Goal: Transaction & Acquisition: Download file/media

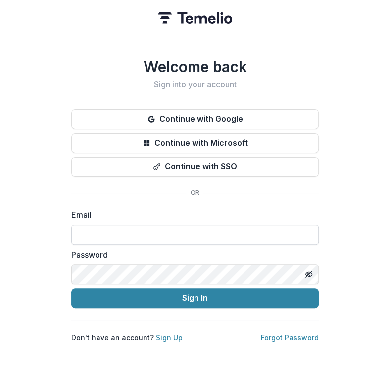
click at [138, 230] on input at bounding box center [194, 235] width 247 height 20
type input "**********"
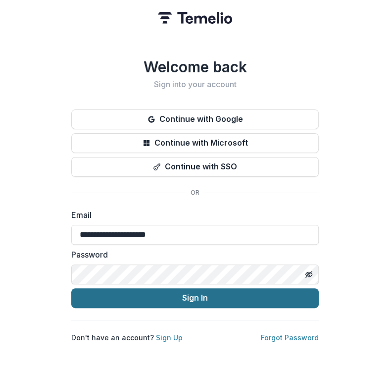
click at [176, 292] on button "Sign In" at bounding box center [194, 298] width 247 height 20
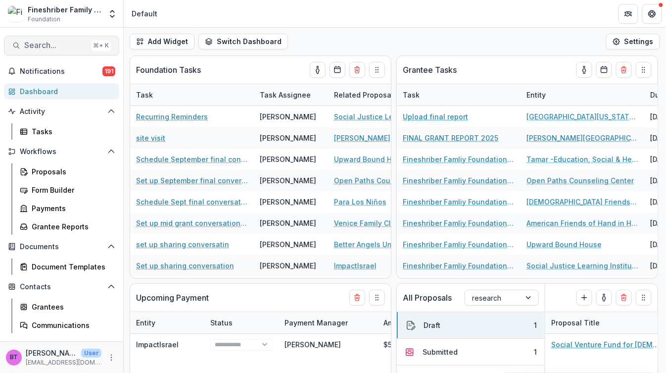
click at [47, 49] on span "Search..." at bounding box center [55, 45] width 63 height 9
click at [31, 46] on div "Add Contact New Proposal New Board Document Template New Collection Get Help Us…" at bounding box center [333, 186] width 666 height 373
click at [54, 42] on span "Search..." at bounding box center [55, 45] width 63 height 9
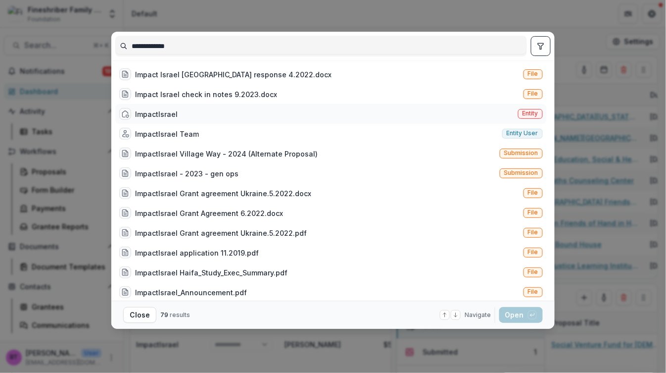
type input "**********"
click at [193, 111] on div "ImpactIsrael Entity" at bounding box center [331, 114] width 432 height 20
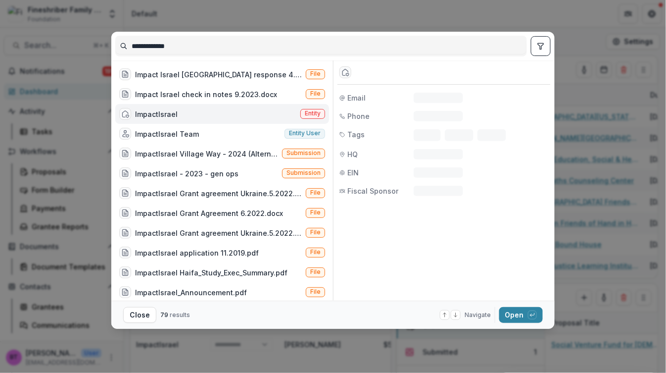
click at [193, 111] on div "ImpactIsrael Entity" at bounding box center [222, 114] width 214 height 20
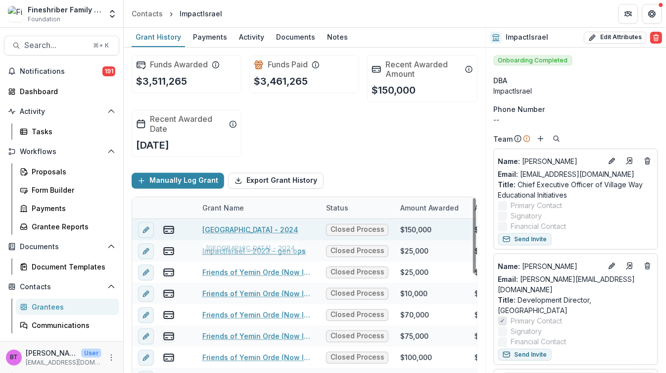
click at [274, 224] on link "ImpactIsrael Village Way - 2024" at bounding box center [250, 229] width 96 height 10
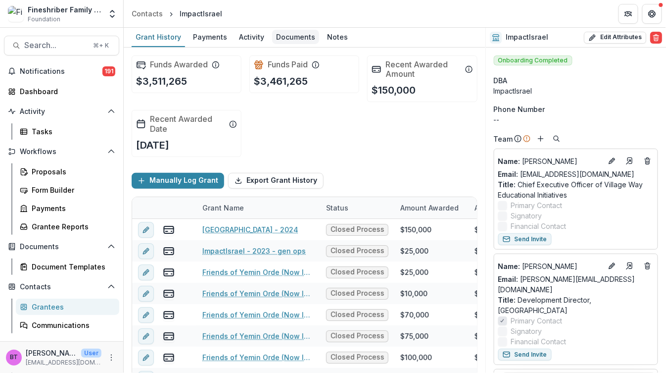
click at [290, 37] on div "Documents" at bounding box center [295, 37] width 47 height 14
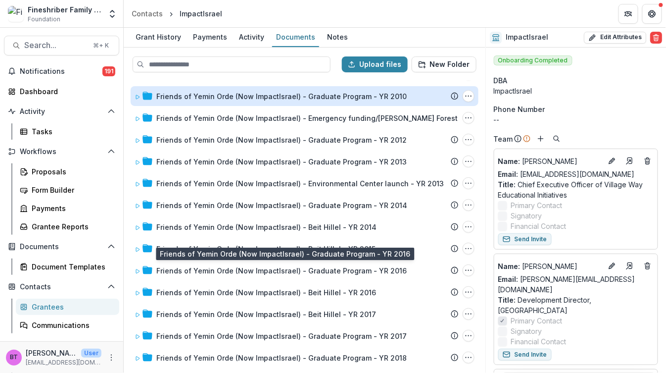
scroll to position [305, 0]
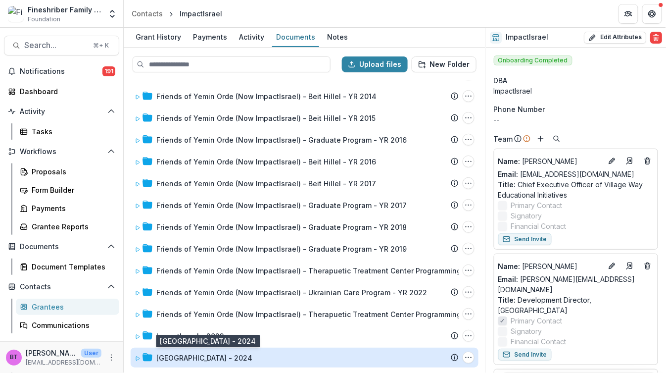
click at [159, 353] on div "ImpactIsrael Village Way - 2024" at bounding box center [204, 357] width 96 height 10
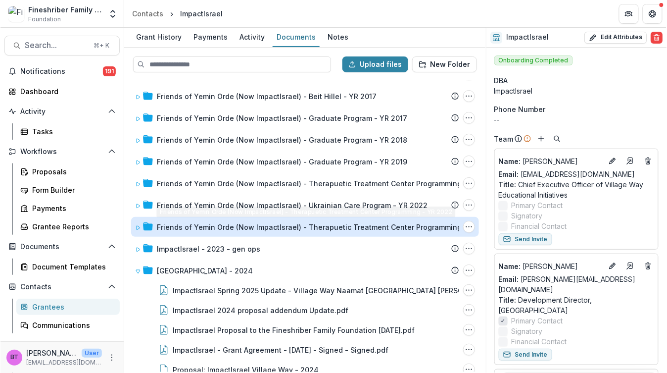
scroll to position [404, 0]
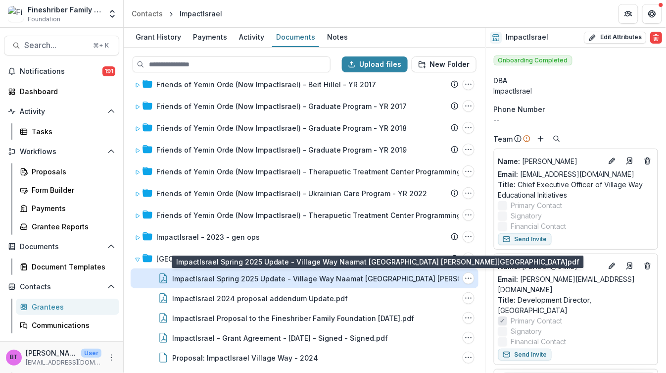
click at [254, 275] on div "ImpactIsrael Spring 2025 Update - Village Way Naamat Al-Manarah Technological H…" at bounding box center [335, 278] width 327 height 10
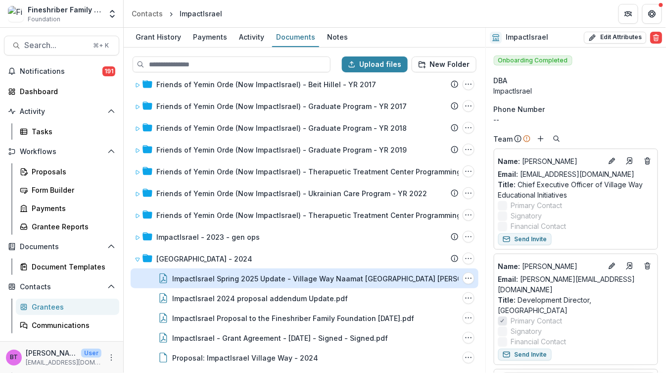
click at [254, 275] on div "Loading..." at bounding box center [333, 187] width 545 height 227
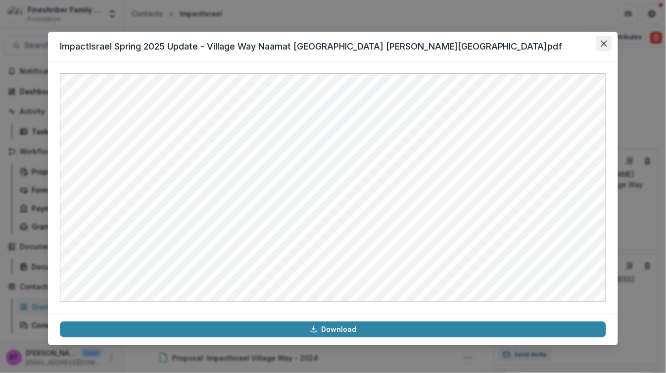
click at [390, 43] on icon "Close" at bounding box center [604, 44] width 6 height 6
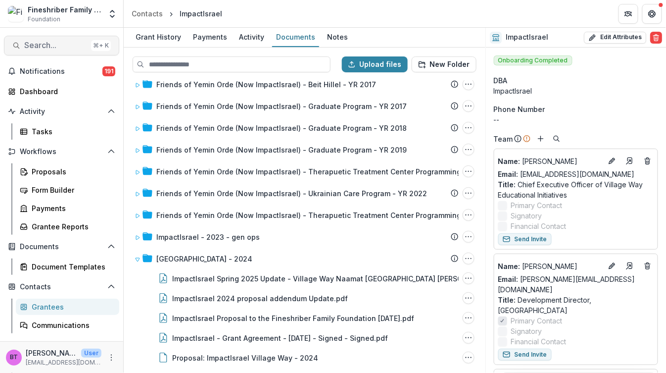
click at [50, 40] on button "Search... ⌘ + K" at bounding box center [61, 46] width 115 height 20
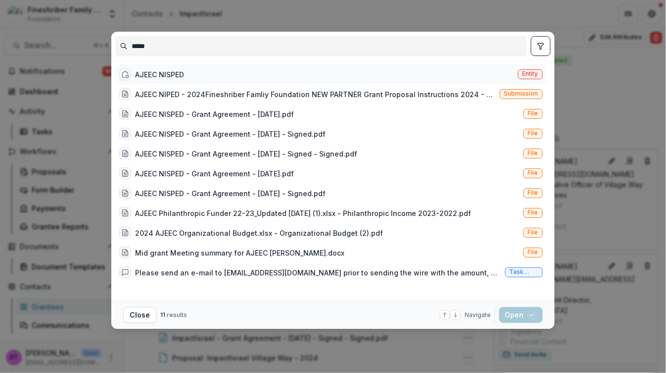
type input "*****"
click at [183, 70] on div "AJEEC NISPED" at bounding box center [159, 74] width 49 height 10
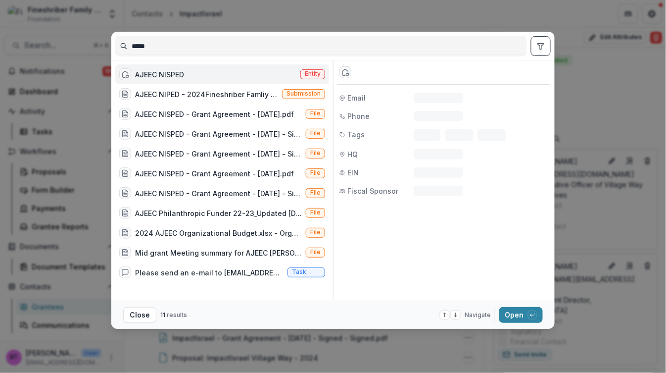
click at [183, 70] on div "AJEEC NISPED" at bounding box center [159, 74] width 49 height 10
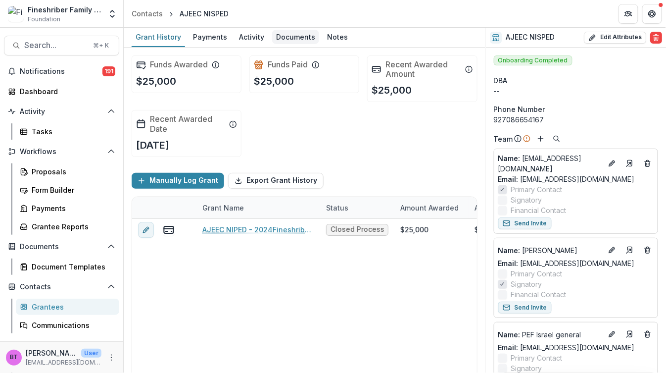
click at [290, 39] on div "Documents" at bounding box center [295, 37] width 47 height 14
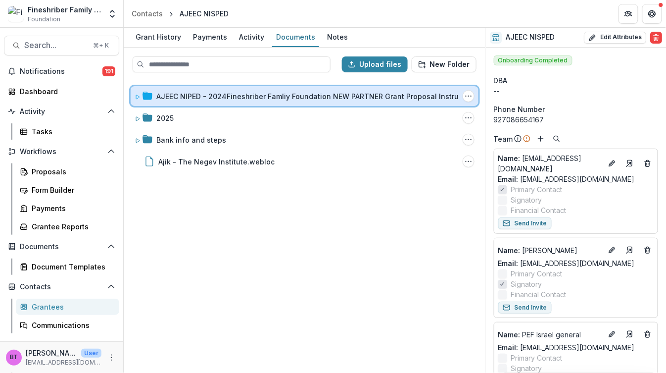
click at [138, 99] on span at bounding box center [138, 96] width 6 height 10
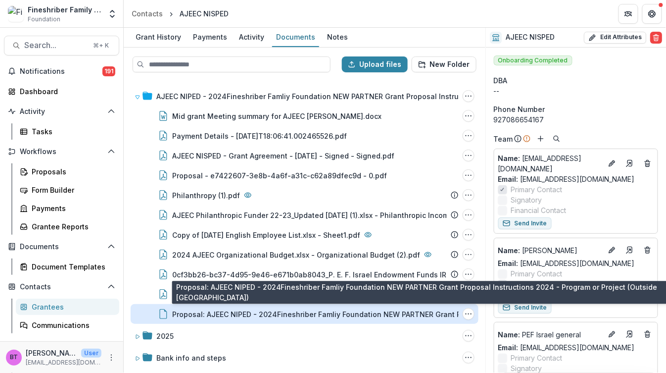
click at [265, 317] on div "Proposal: AJEEC NIPED - 2024Fineshriber Famliy Foundation NEW PARTNER Grant Pro…" at bounding box center [335, 314] width 327 height 10
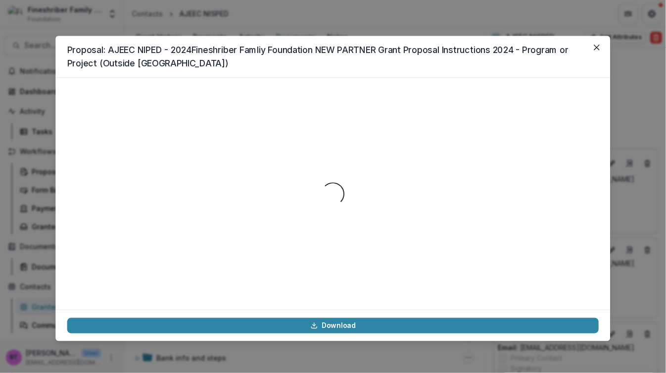
click at [265, 317] on footer "Download" at bounding box center [332, 324] width 555 height 31
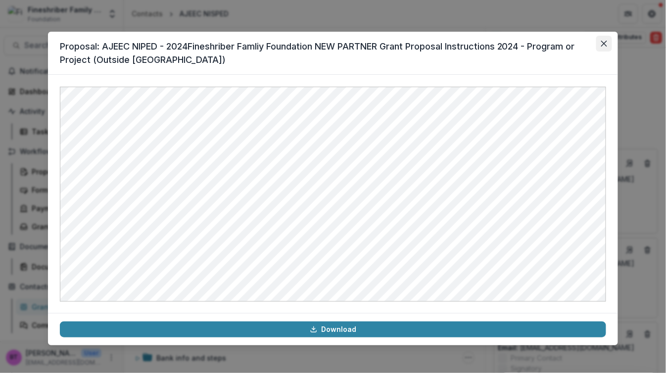
click at [390, 42] on icon "Close" at bounding box center [604, 44] width 6 height 6
